Goal: Information Seeking & Learning: Check status

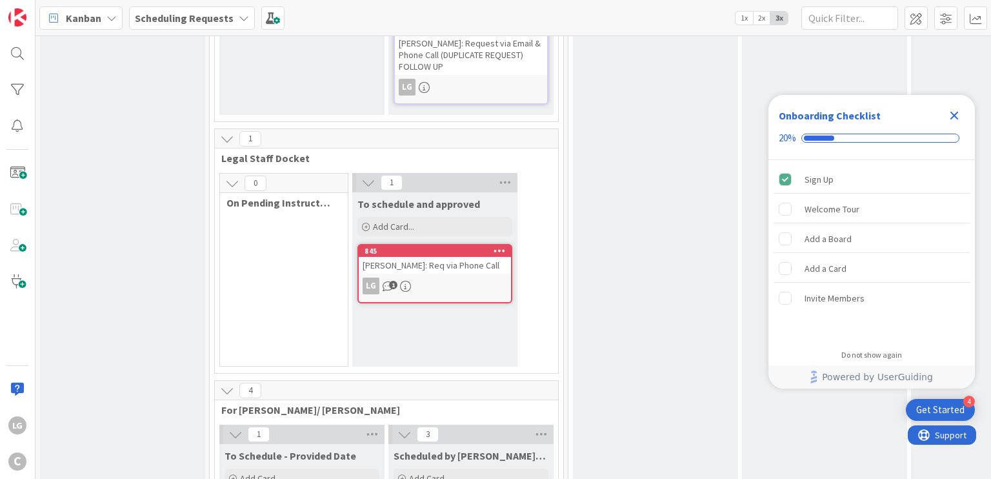
scroll to position [511, 0]
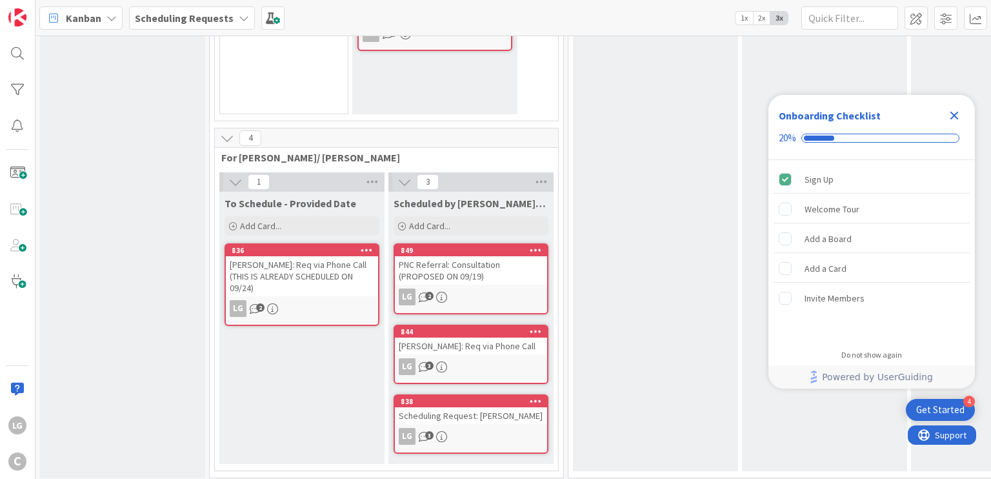
click at [952, 113] on icon "Close Checklist" at bounding box center [955, 116] width 8 height 8
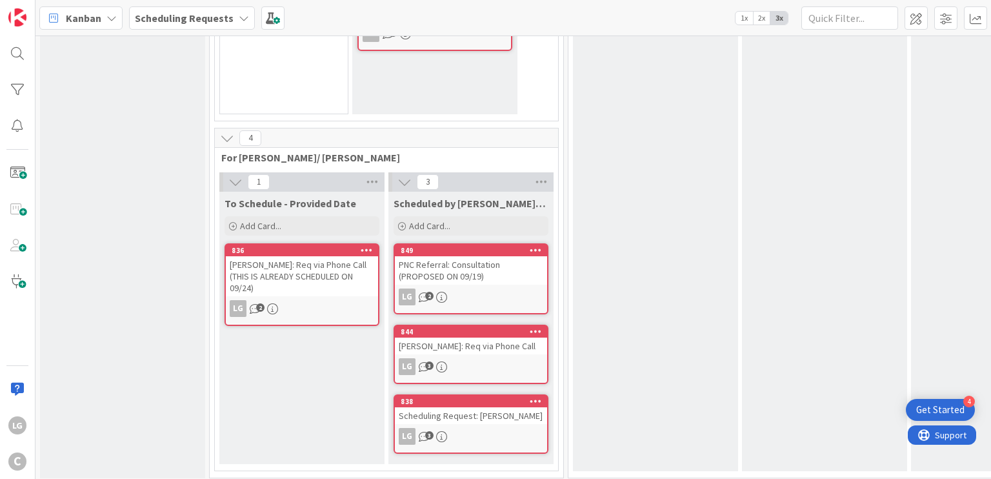
click at [456, 260] on div "PNC Referral: Consultation (PROPOSED ON 09/19)" at bounding box center [471, 270] width 152 height 28
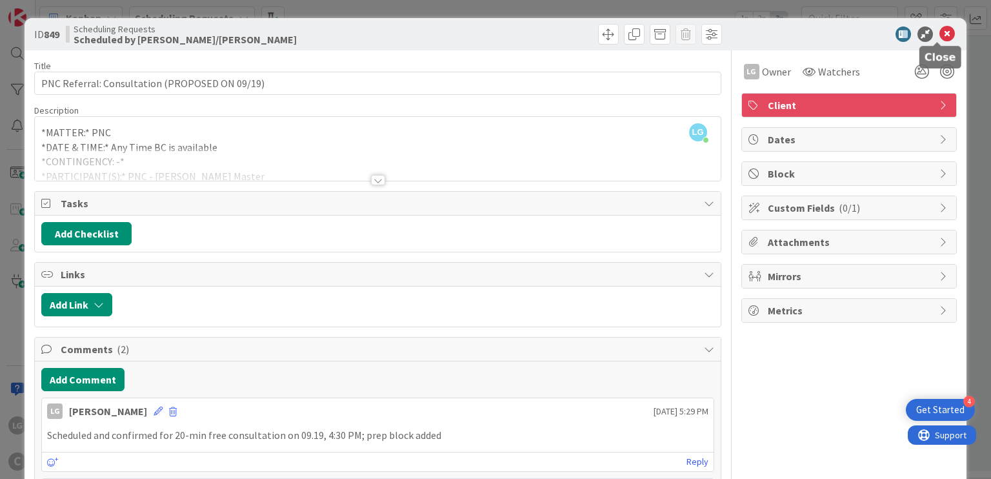
click at [941, 31] on icon at bounding box center [947, 33] width 15 height 15
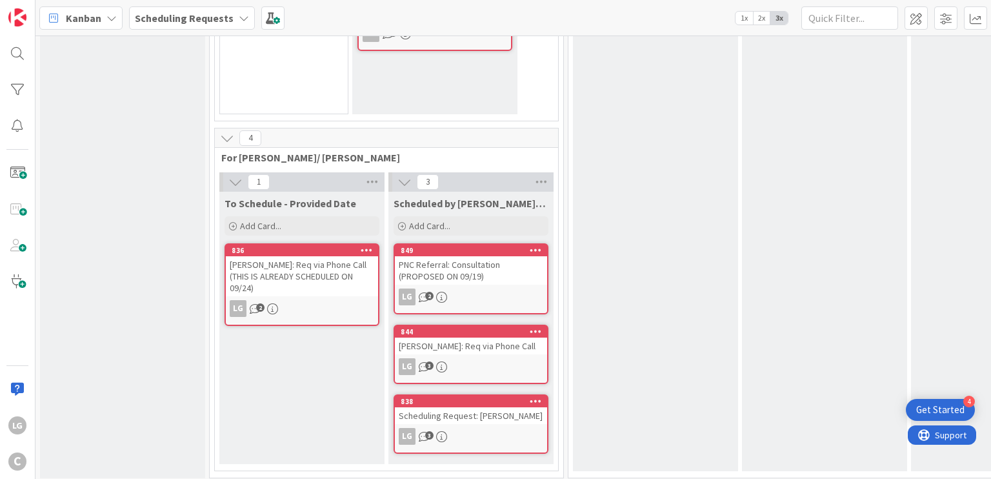
click at [478, 428] on div "LG 3" at bounding box center [471, 436] width 152 height 17
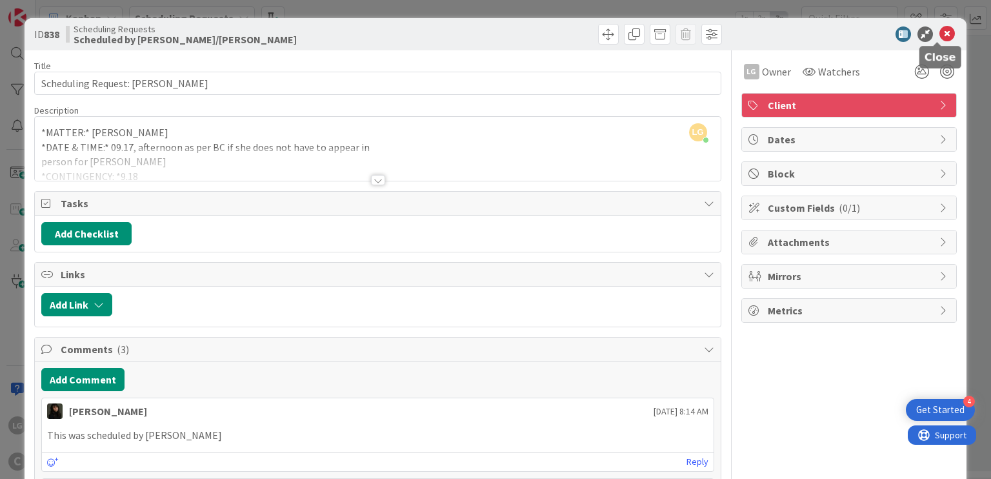
click at [940, 33] on icon at bounding box center [947, 33] width 15 height 15
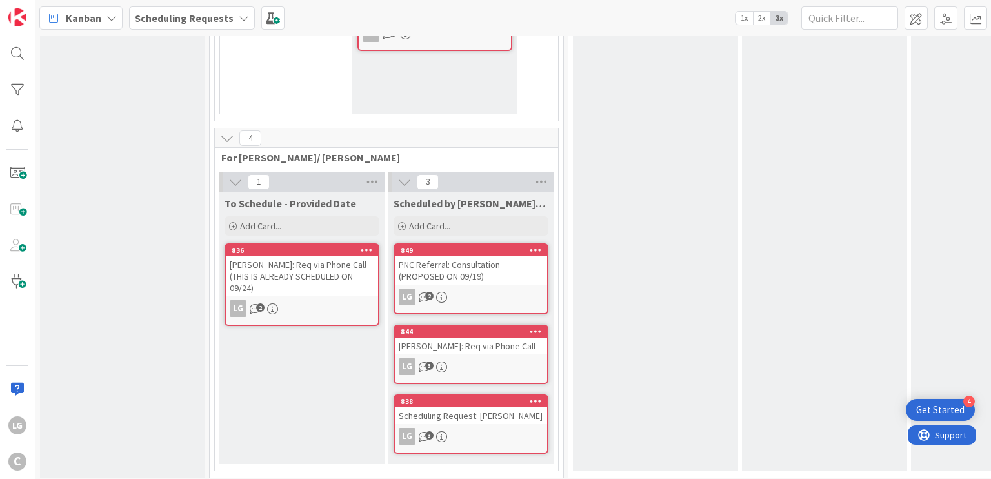
click at [304, 259] on div "[PERSON_NAME]: Req via Phone Call (THIS IS ALREADY SCHEDULED ON 09/24)" at bounding box center [302, 276] width 152 height 40
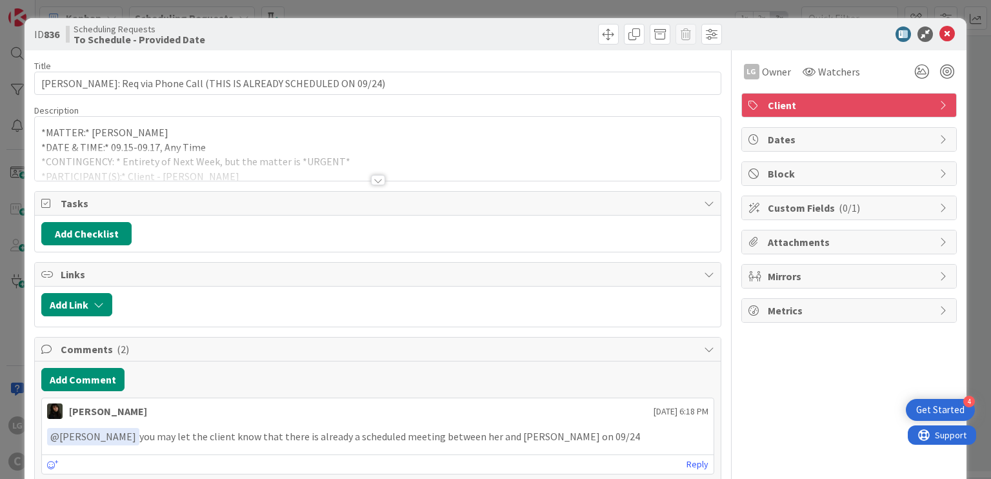
click at [375, 179] on div at bounding box center [378, 180] width 14 height 10
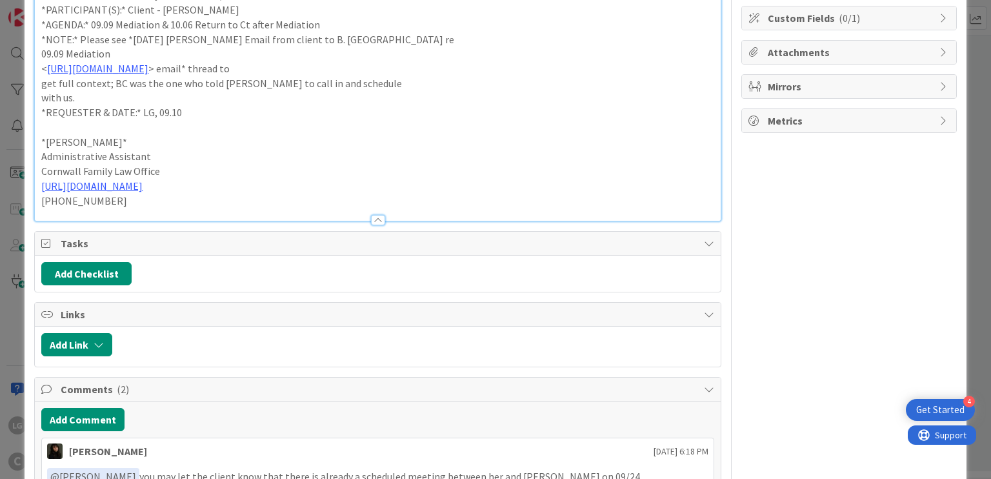
scroll to position [323, 0]
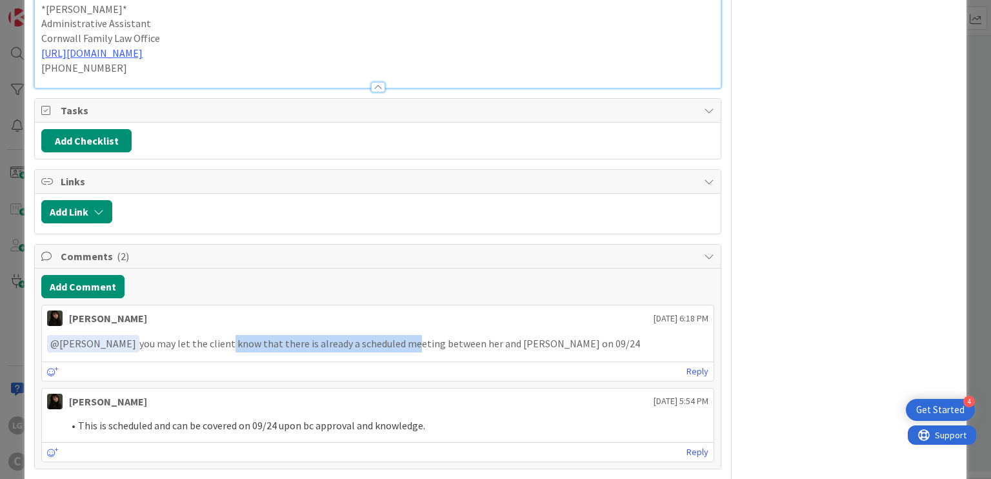
drag, startPoint x: 219, startPoint y: 340, endPoint x: 409, endPoint y: 340, distance: 189.1
click at [409, 340] on p "﻿ @ [PERSON_NAME] ﻿ you may let the client know that there is already a schedul…" at bounding box center [377, 343] width 661 height 17
